Goal: Task Accomplishment & Management: Use online tool/utility

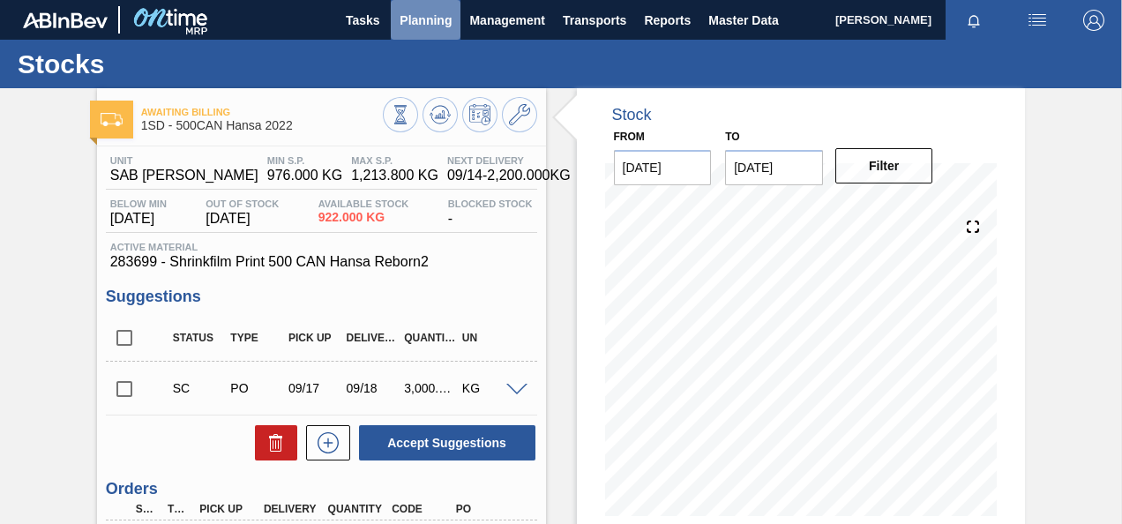
click at [415, 21] on span "Planning" at bounding box center [426, 20] width 52 height 21
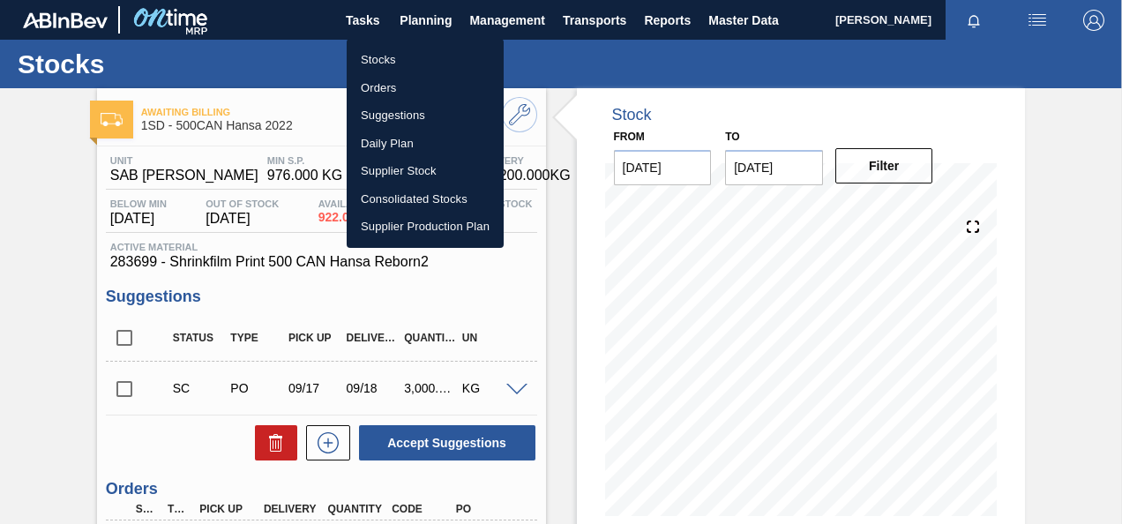
click at [374, 82] on li "Orders" at bounding box center [425, 88] width 157 height 28
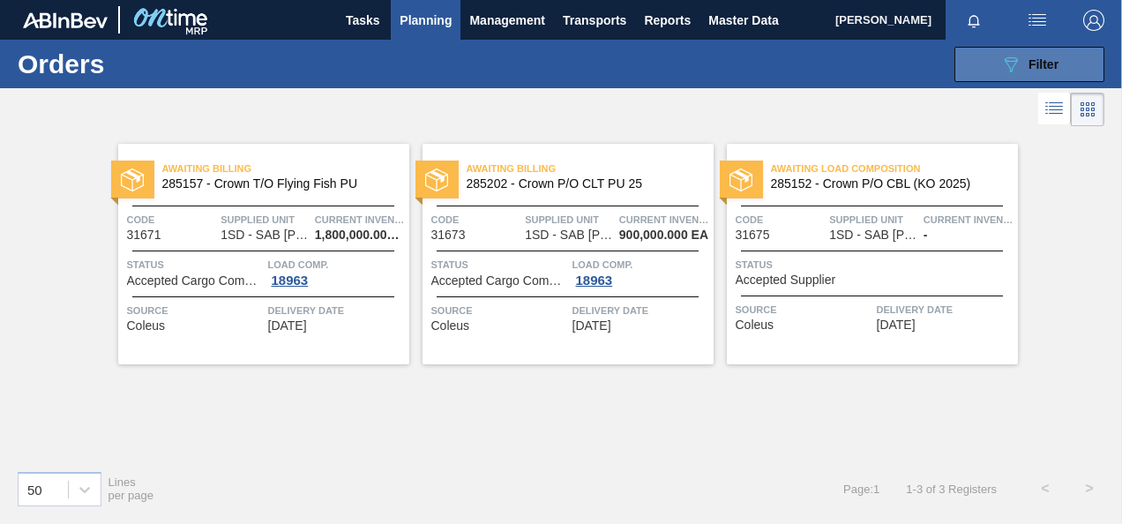
click at [1011, 58] on icon "089F7B8B-B2A5-4AFE-B5C0-19BA573D28AC" at bounding box center [1010, 64] width 21 height 21
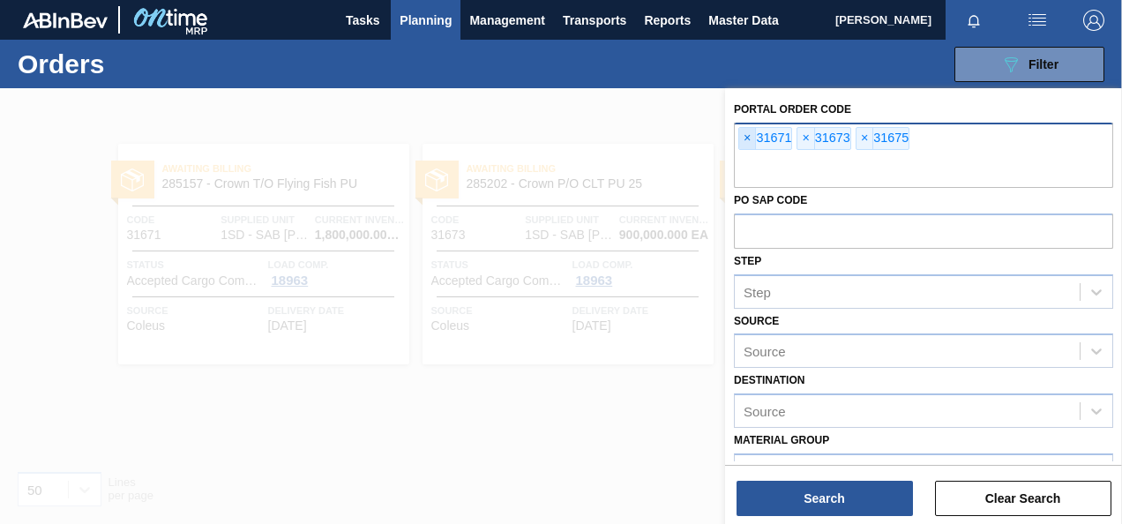
click at [746, 138] on span "×" at bounding box center [747, 138] width 17 height 21
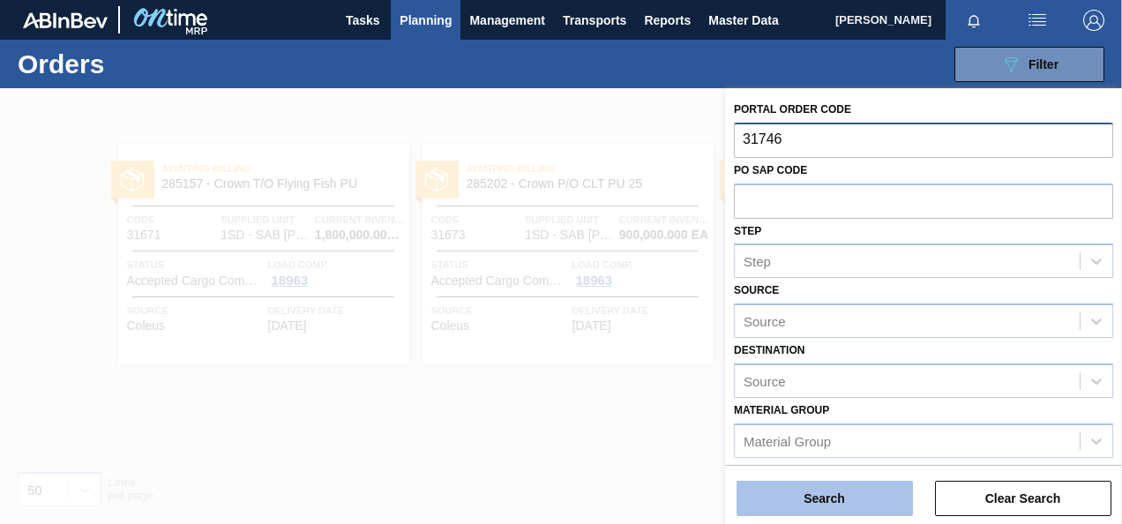
type input "31746"
click at [812, 493] on button "Search" at bounding box center [825, 498] width 176 height 35
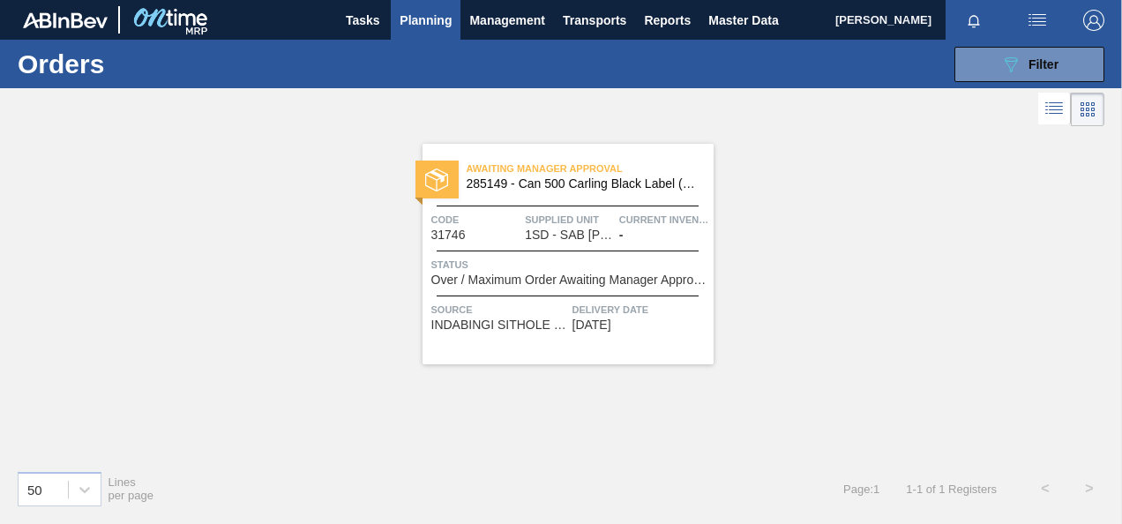
click at [554, 233] on span "1SD - SAB [PERSON_NAME]" at bounding box center [569, 234] width 88 height 13
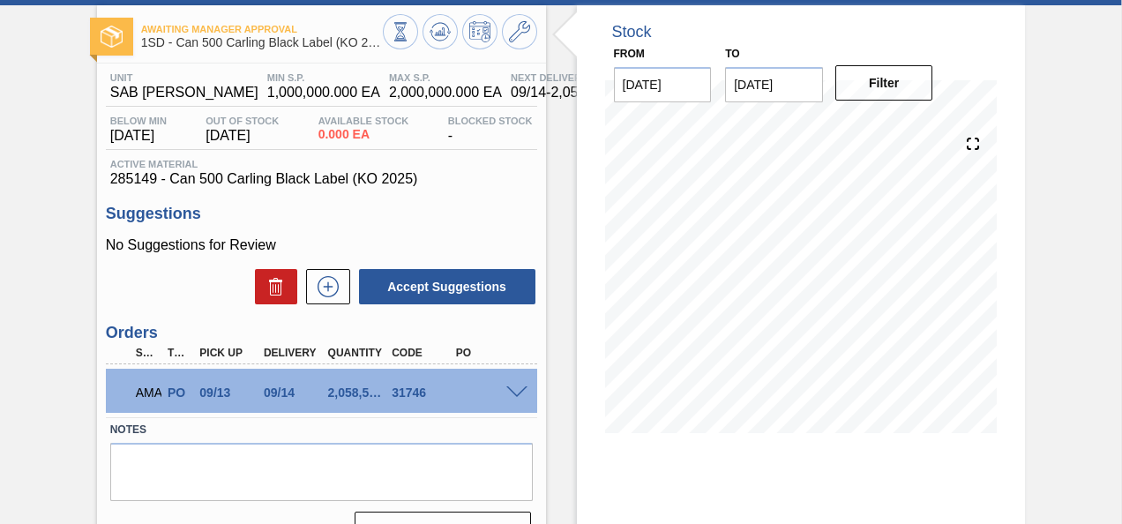
scroll to position [176, 0]
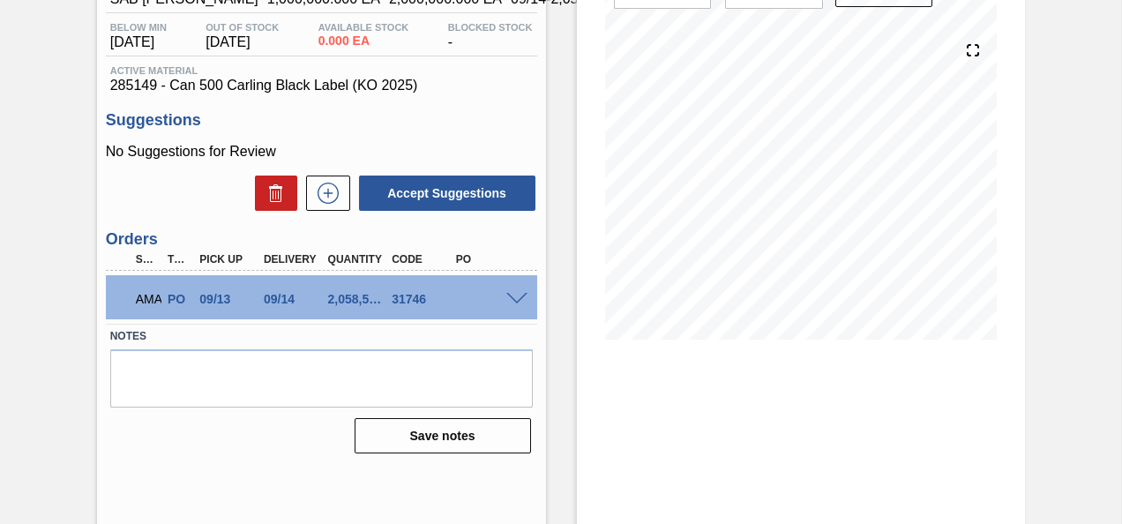
click at [513, 298] on span at bounding box center [516, 299] width 21 height 13
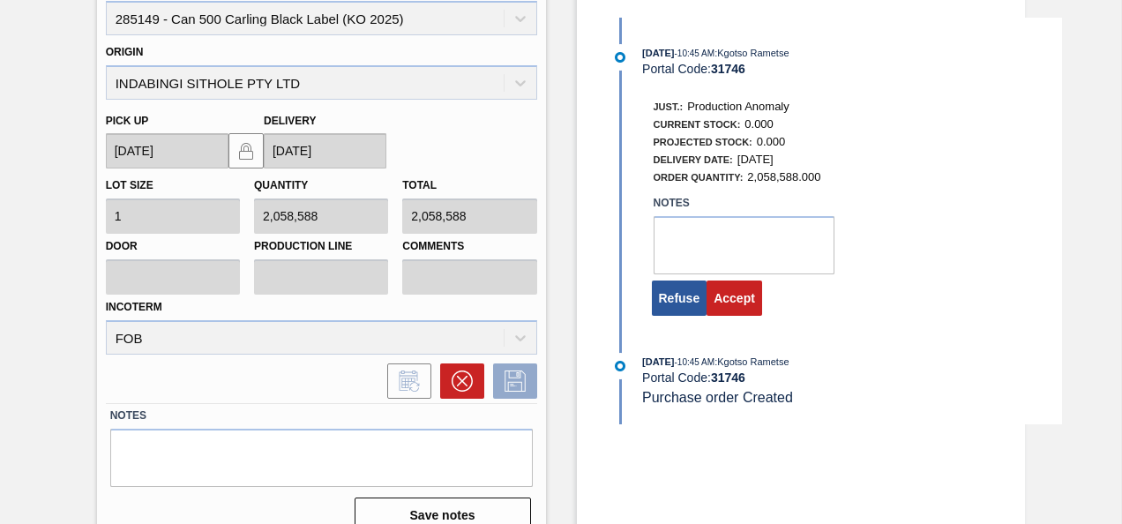
scroll to position [529, 0]
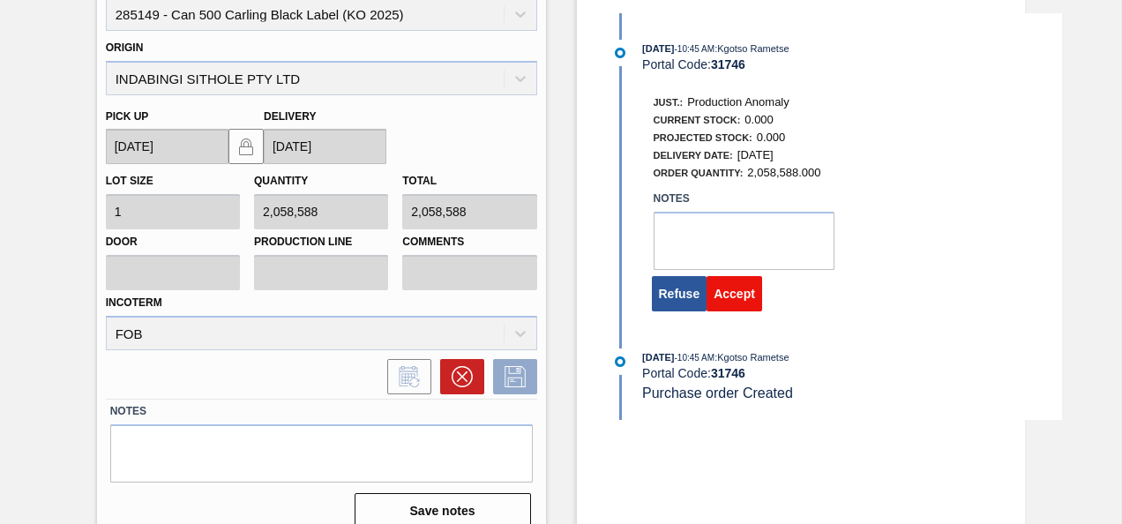
click at [735, 296] on button "Accept" at bounding box center [735, 293] width 56 height 35
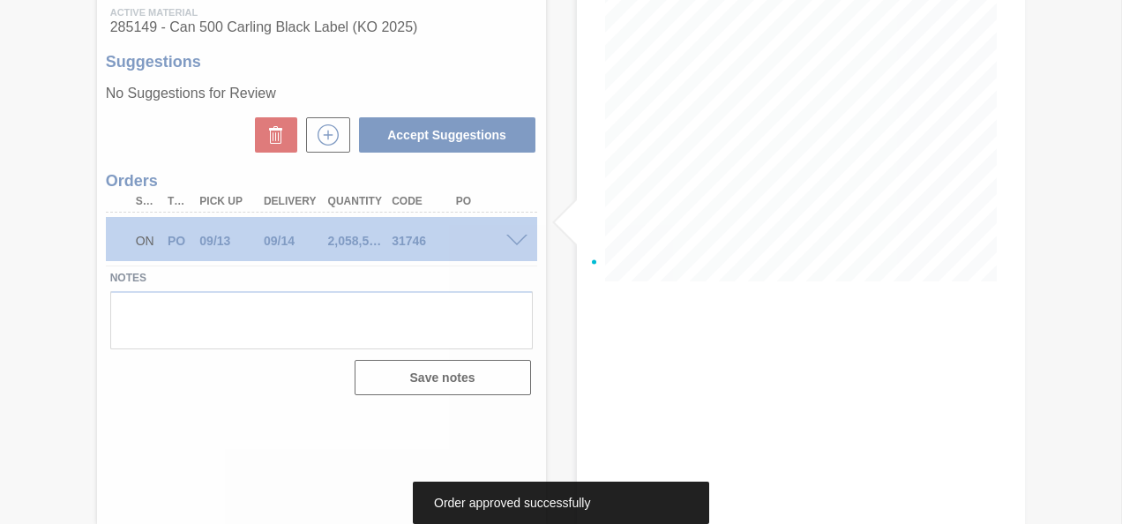
scroll to position [235, 0]
